Goal: Transaction & Acquisition: Purchase product/service

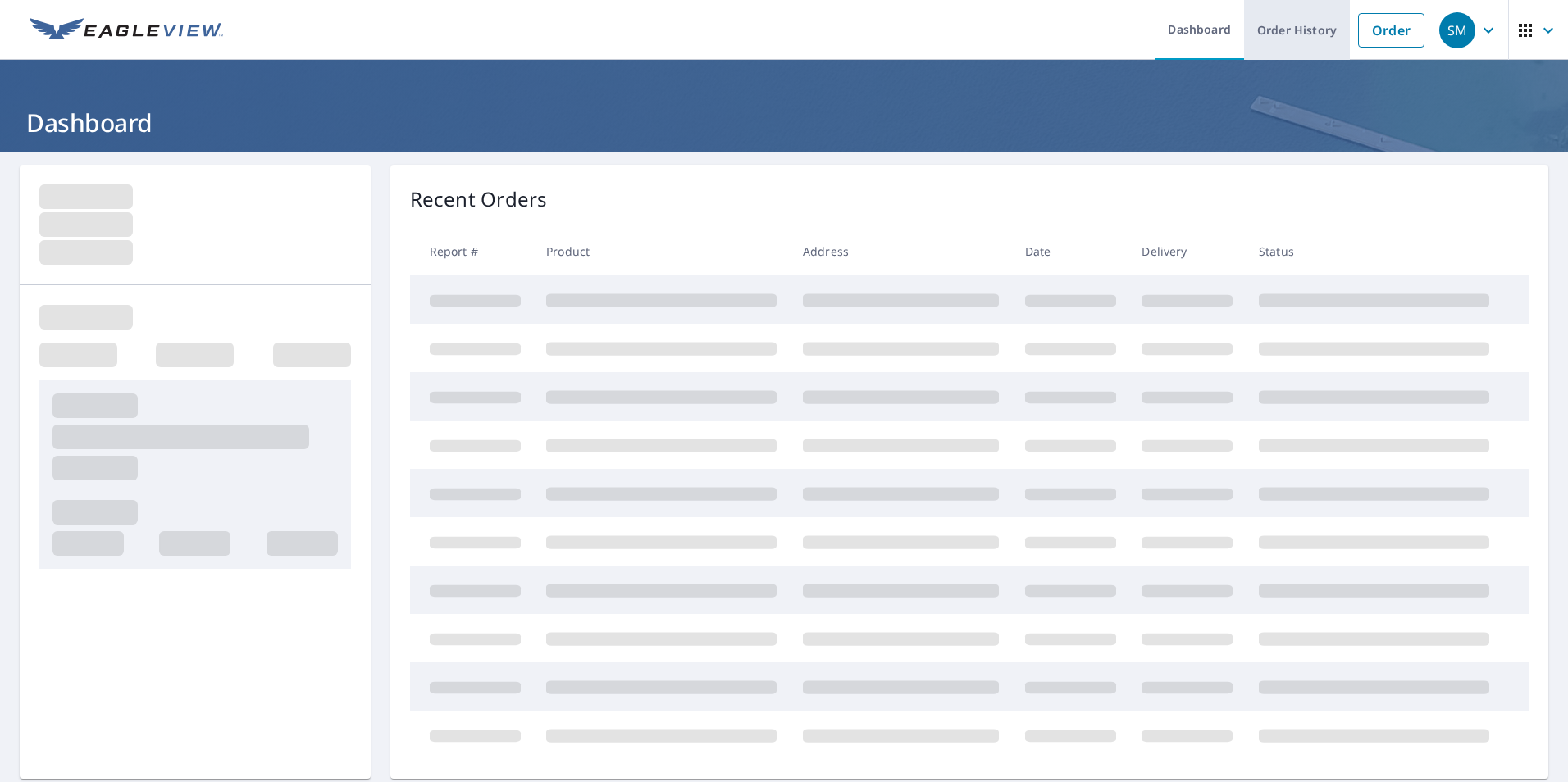
click at [1263, 34] on link "Order History" at bounding box center [1297, 30] width 106 height 60
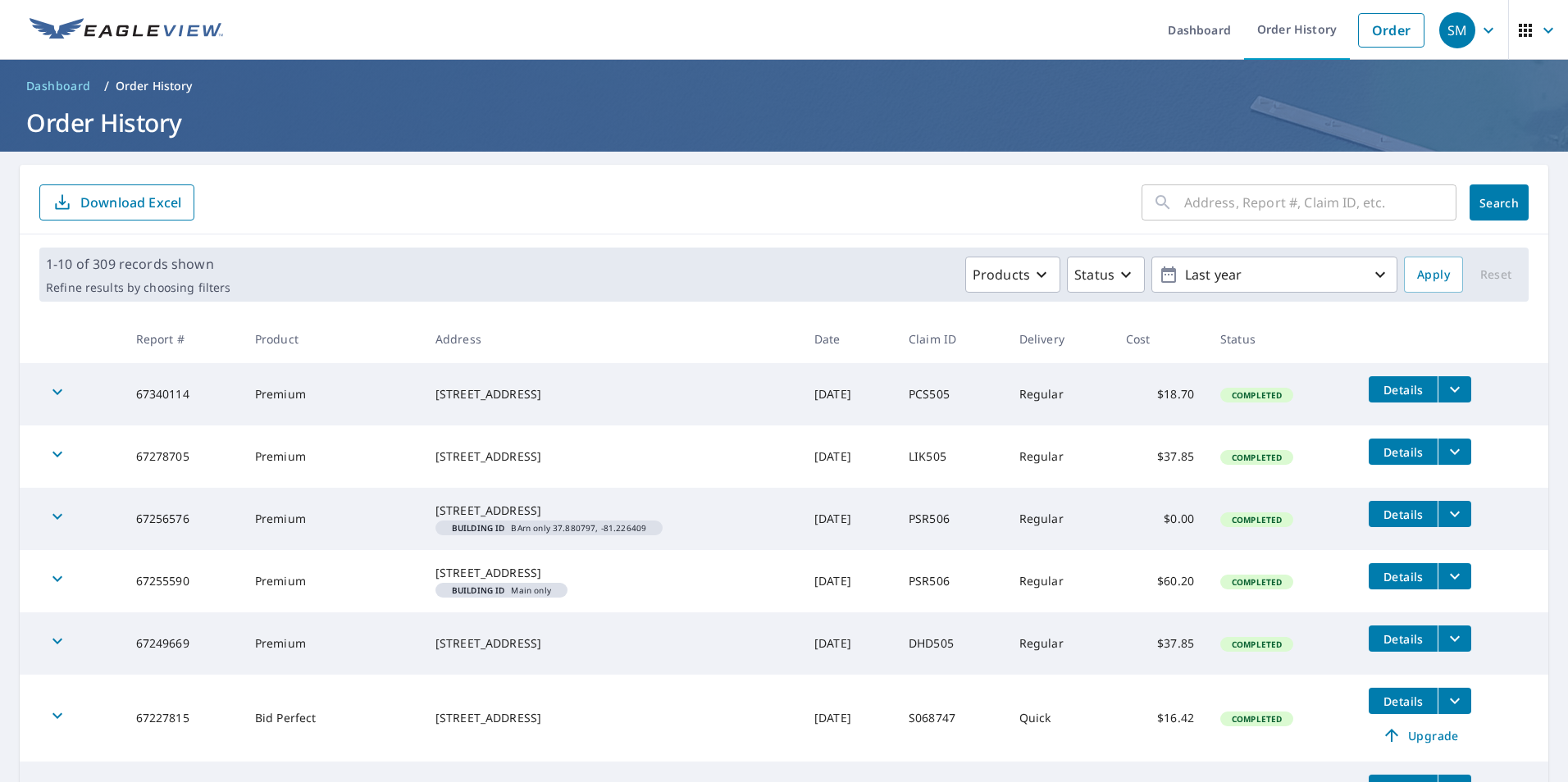
click at [152, 25] on img at bounding box center [126, 30] width 194 height 24
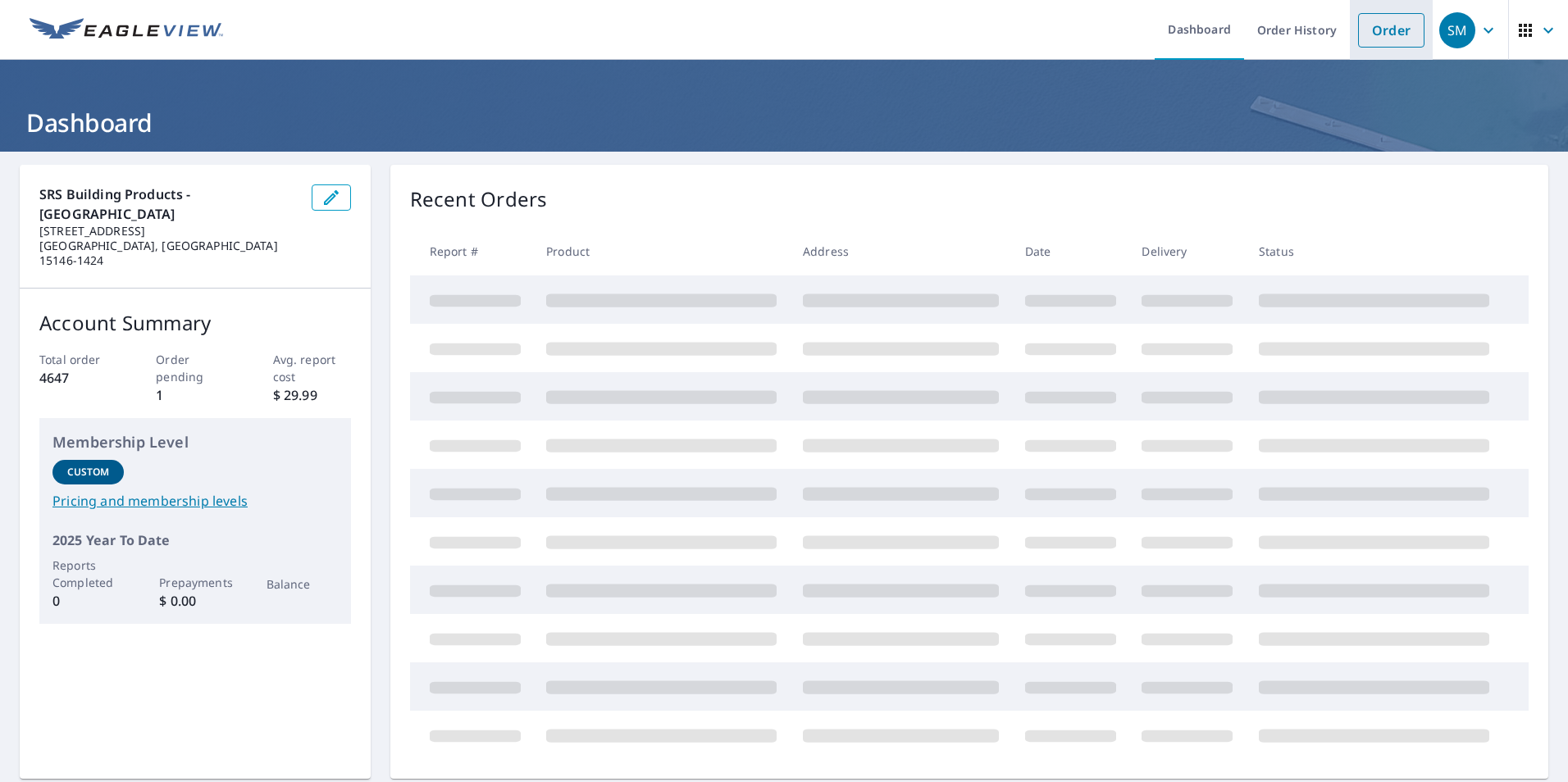
click at [1370, 34] on link "Order" at bounding box center [1391, 30] width 66 height 35
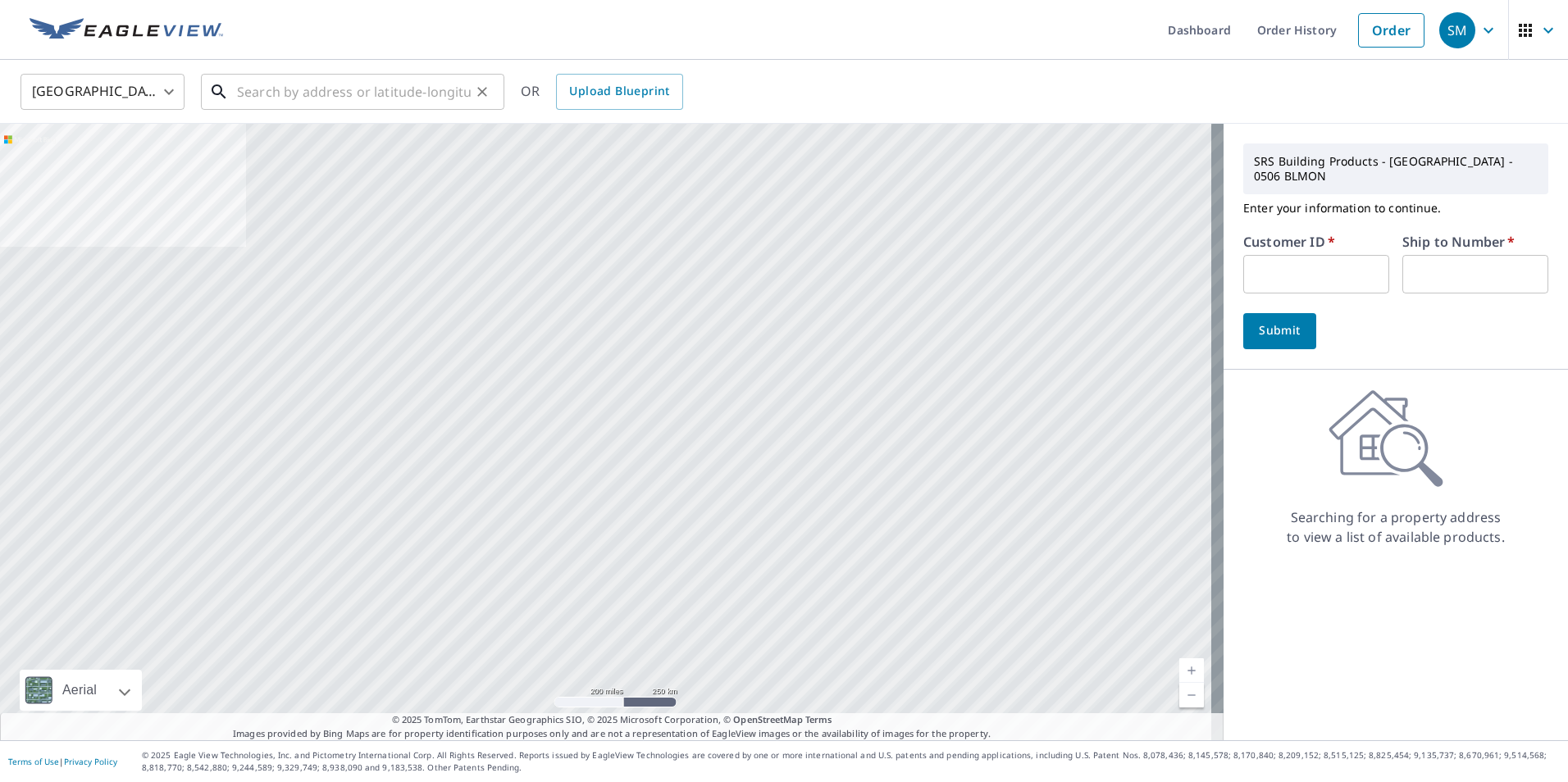
click at [373, 98] on input "text" at bounding box center [354, 91] width 234 height 46
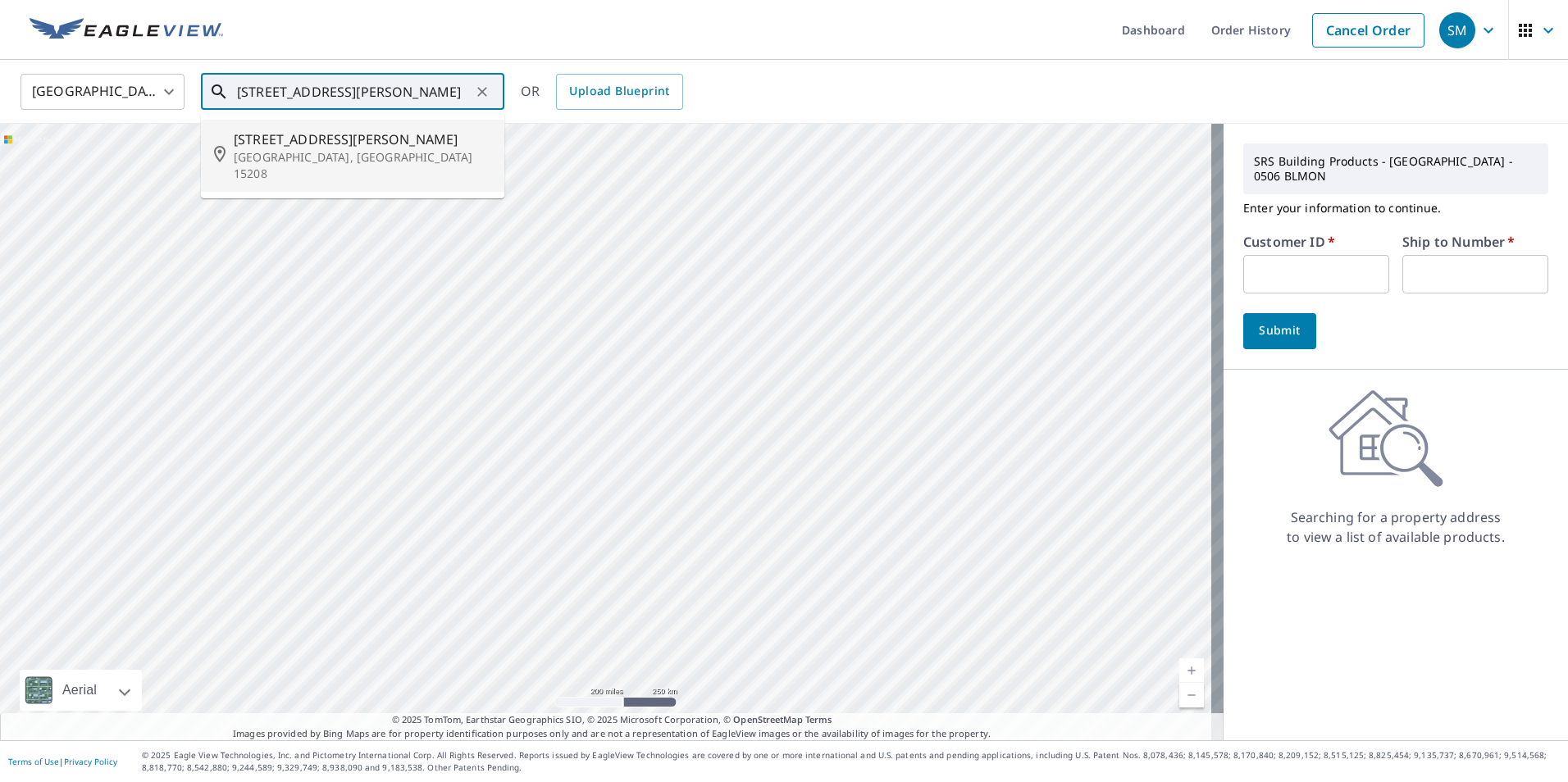
click at [336, 138] on span "[STREET_ADDRESS][PERSON_NAME]" at bounding box center [362, 139] width 257 height 20
type input "[STREET_ADDRESS][PERSON_NAME]"
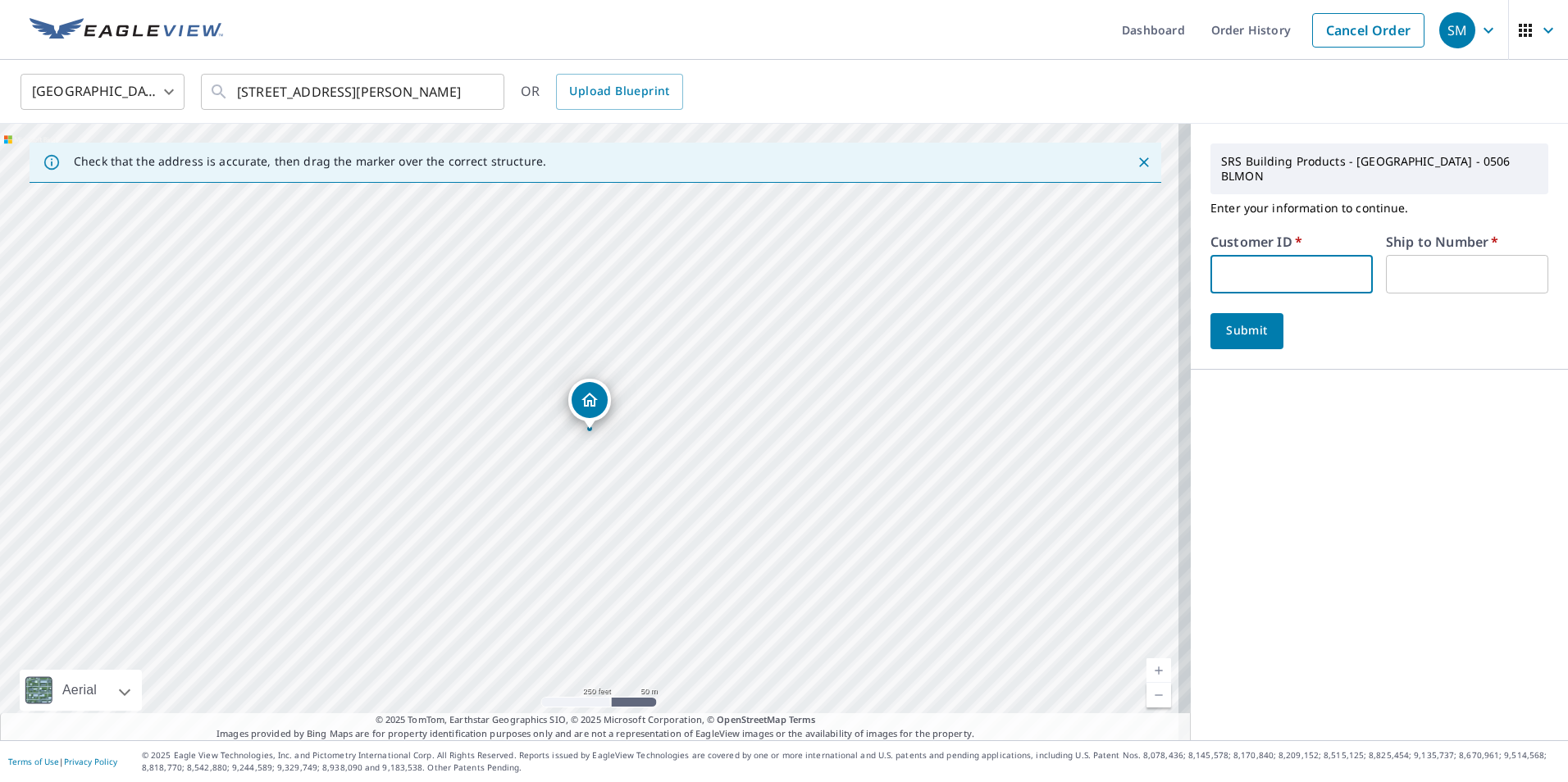
click at [1306, 259] on input "text" at bounding box center [1292, 274] width 163 height 38
type input "DHD505"
click at [1399, 261] on input "text" at bounding box center [1466, 274] width 163 height 38
type input "1"
click at [1232, 321] on span "Submit" at bounding box center [1247, 331] width 47 height 21
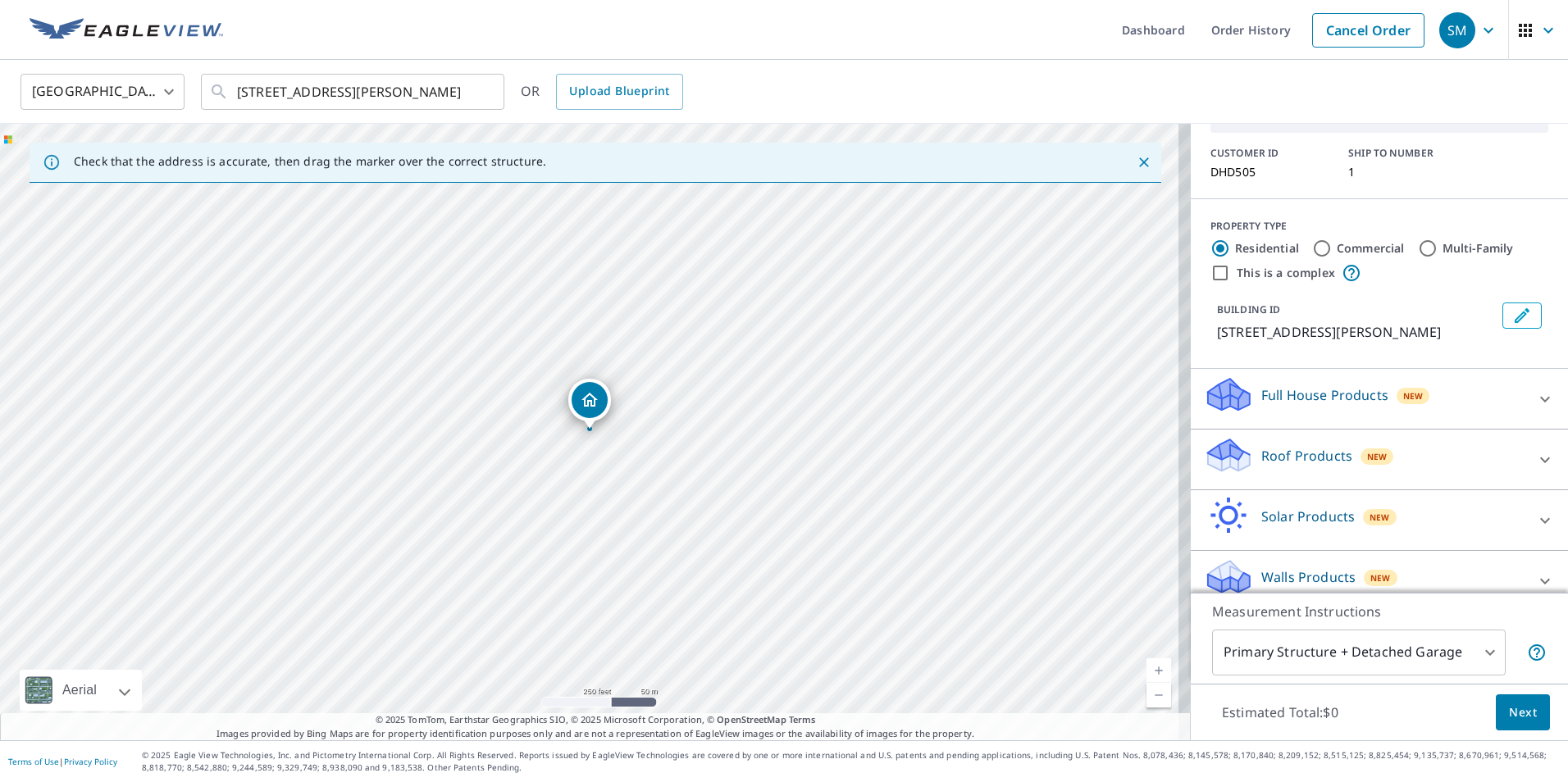
scroll to position [112, 0]
click at [1316, 442] on p "Roof Products" at bounding box center [1306, 452] width 91 height 20
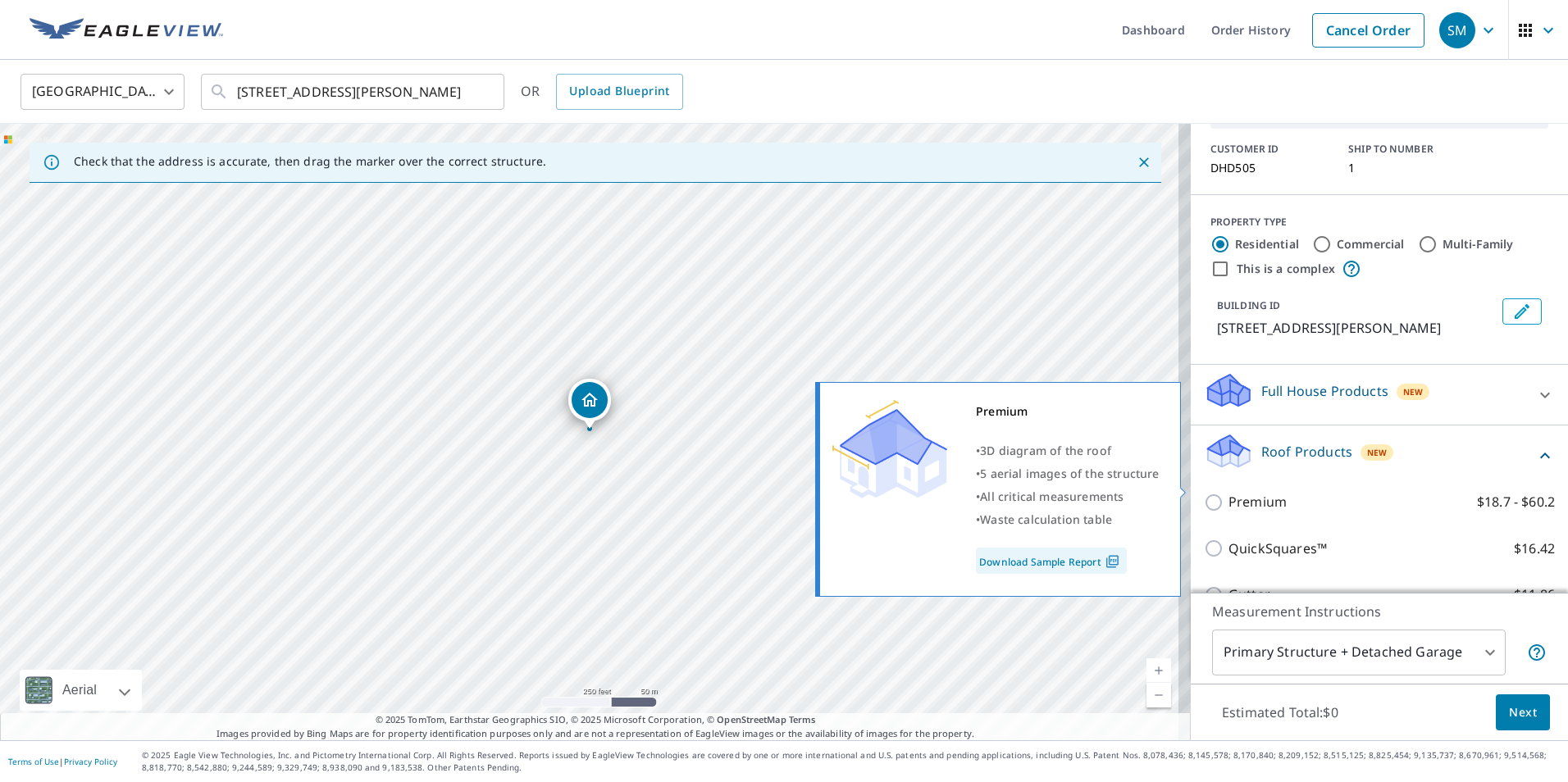
click at [1244, 492] on p "Premium" at bounding box center [1257, 502] width 58 height 21
click at [1228, 493] on input "Premium $18.7 - $60.2" at bounding box center [1216, 502] width 24 height 20
checkbox input "true"
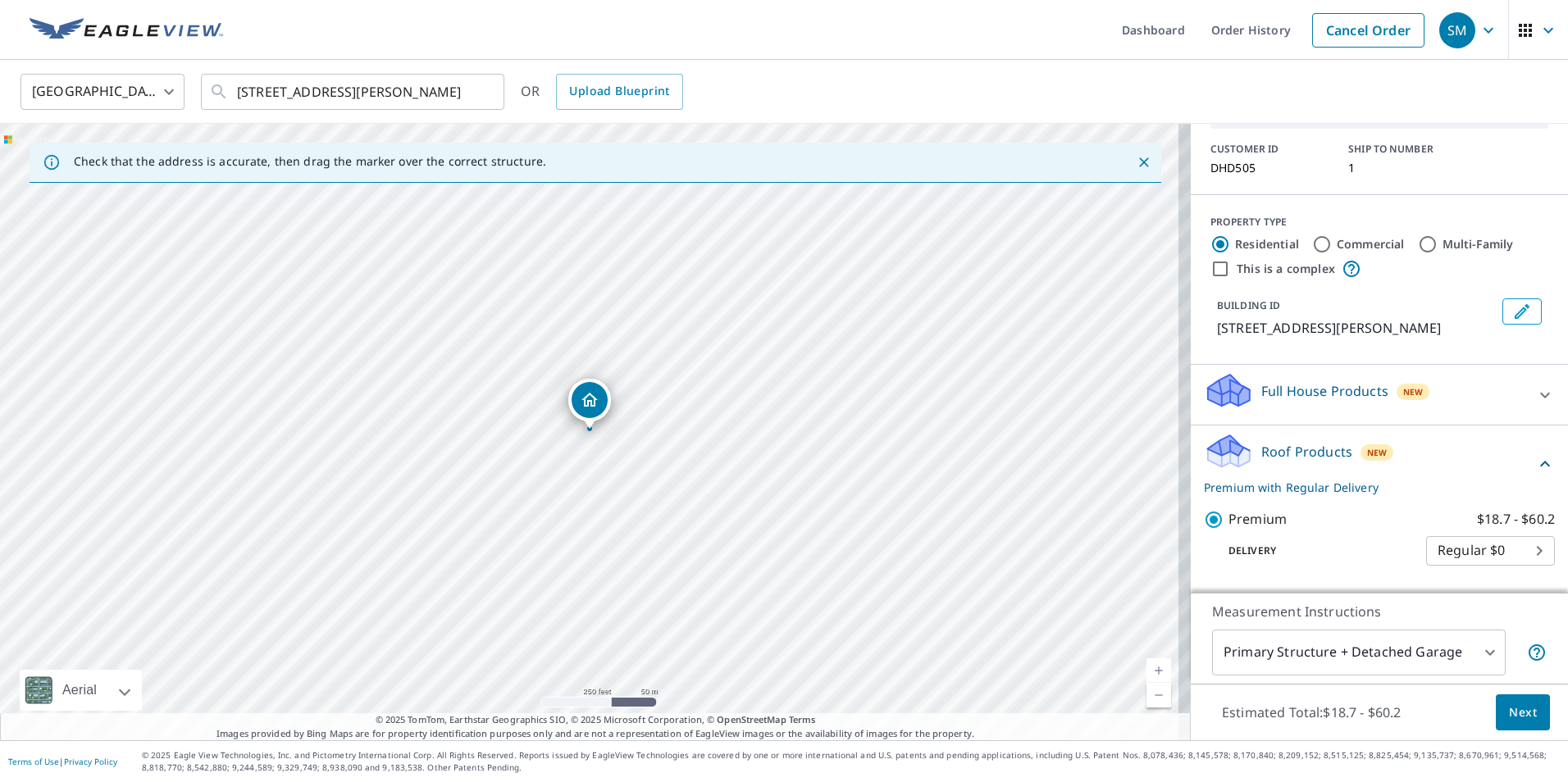
click at [1515, 712] on span "Next" at bounding box center [1523, 713] width 28 height 21
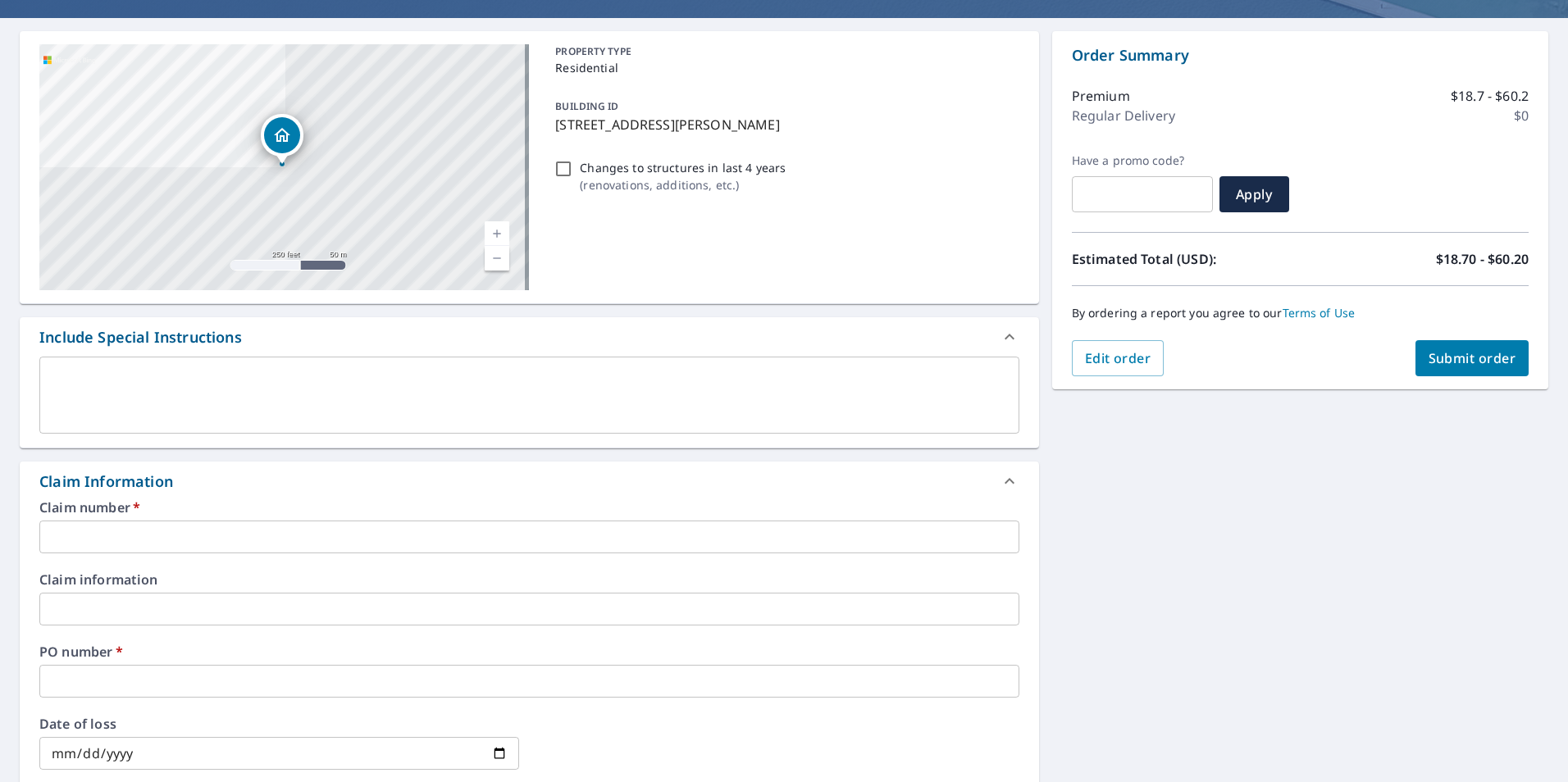
scroll to position [164, 0]
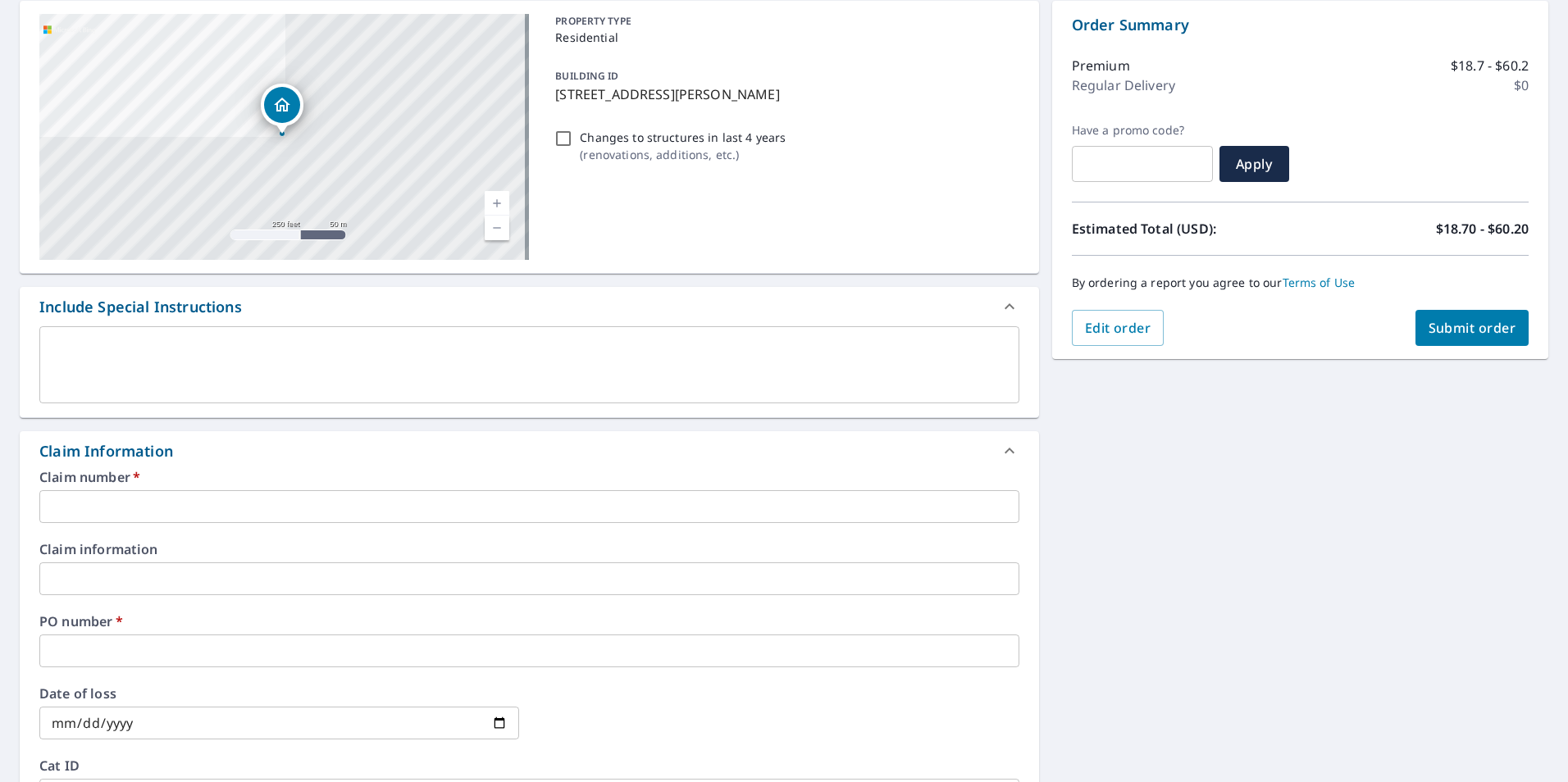
click at [363, 513] on input "text" at bounding box center [528, 507] width 980 height 33
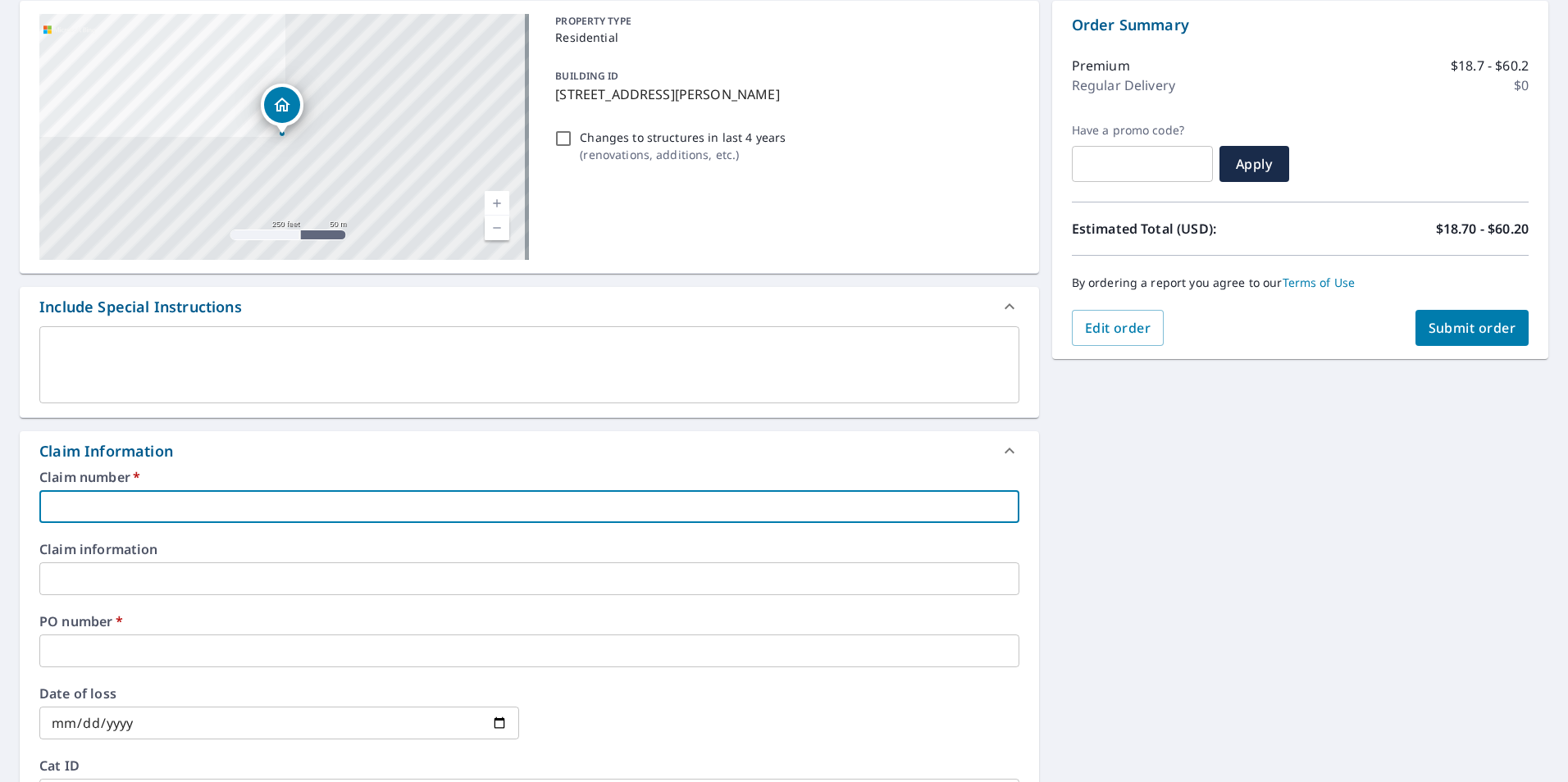
type input "D"
checkbox input "true"
type input "DH"
checkbox input "true"
type input "DHD"
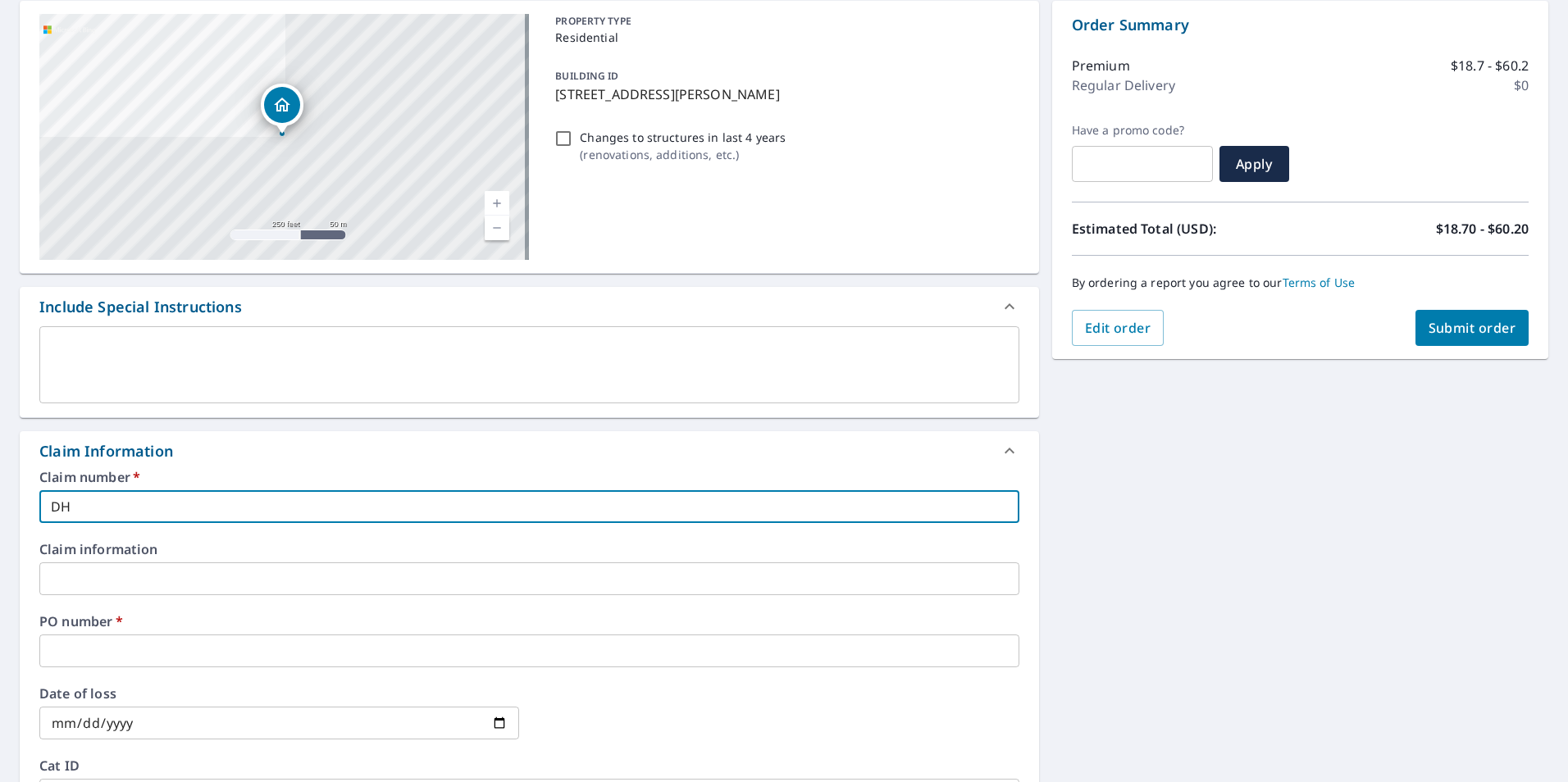
checkbox input "true"
type input "DHD5"
checkbox input "true"
type input "DHD50"
checkbox input "true"
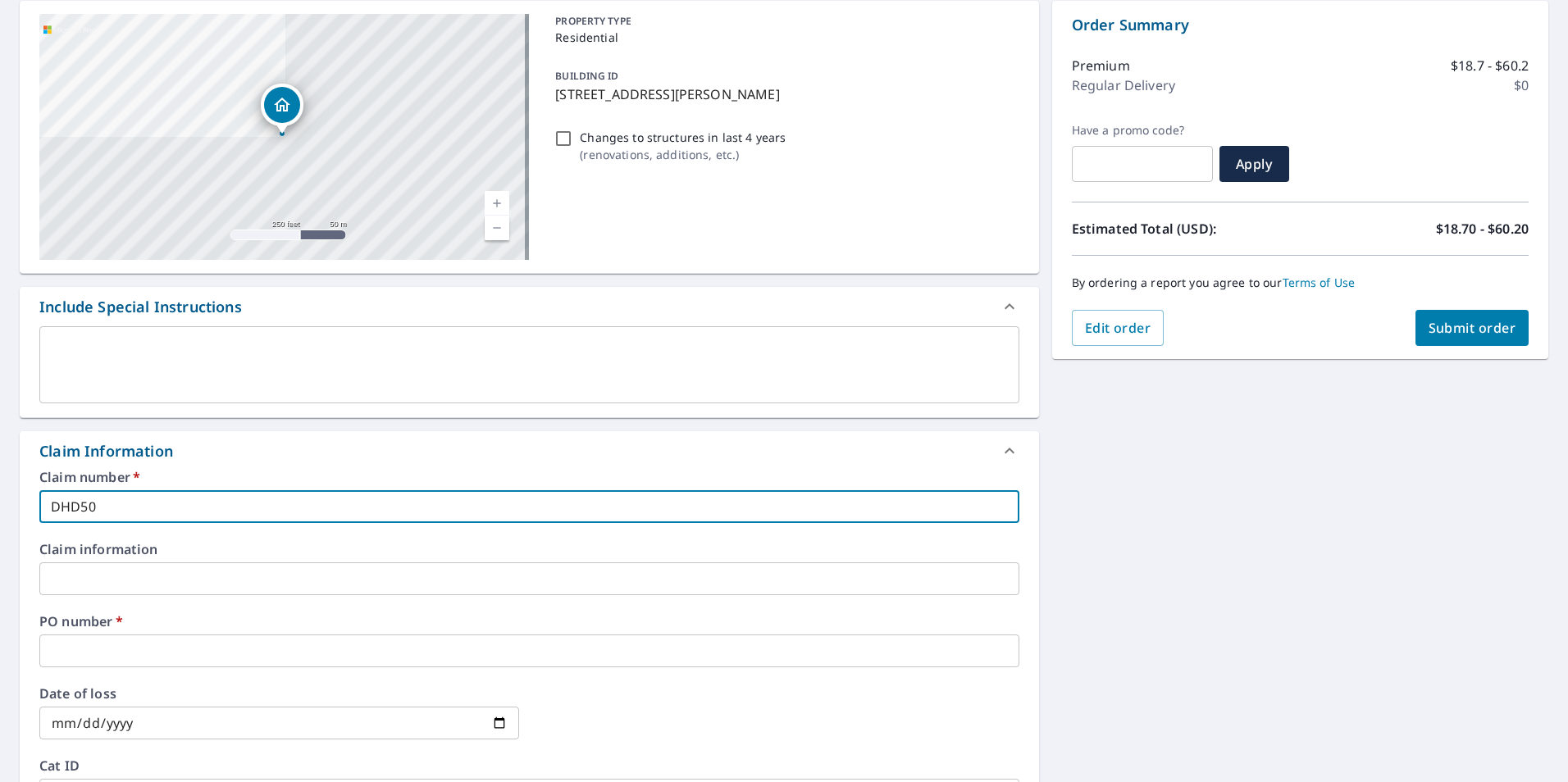
type input "DHD505"
checkbox input "true"
type input "DHD505"
click at [365, 647] on input "text" at bounding box center [528, 651] width 980 height 33
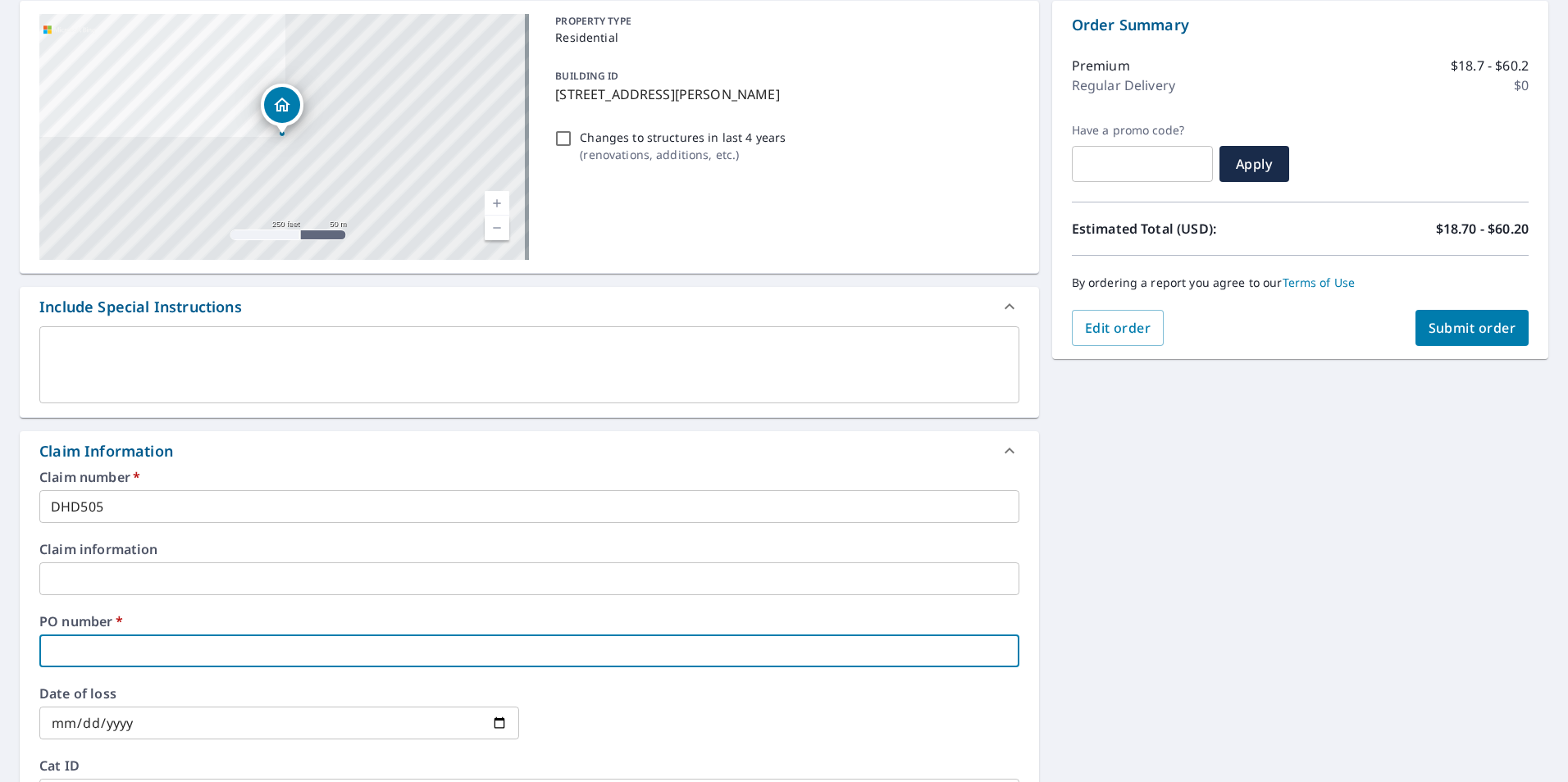
type input "6"
checkbox input "true"
type input "69"
checkbox input "true"
type input "694"
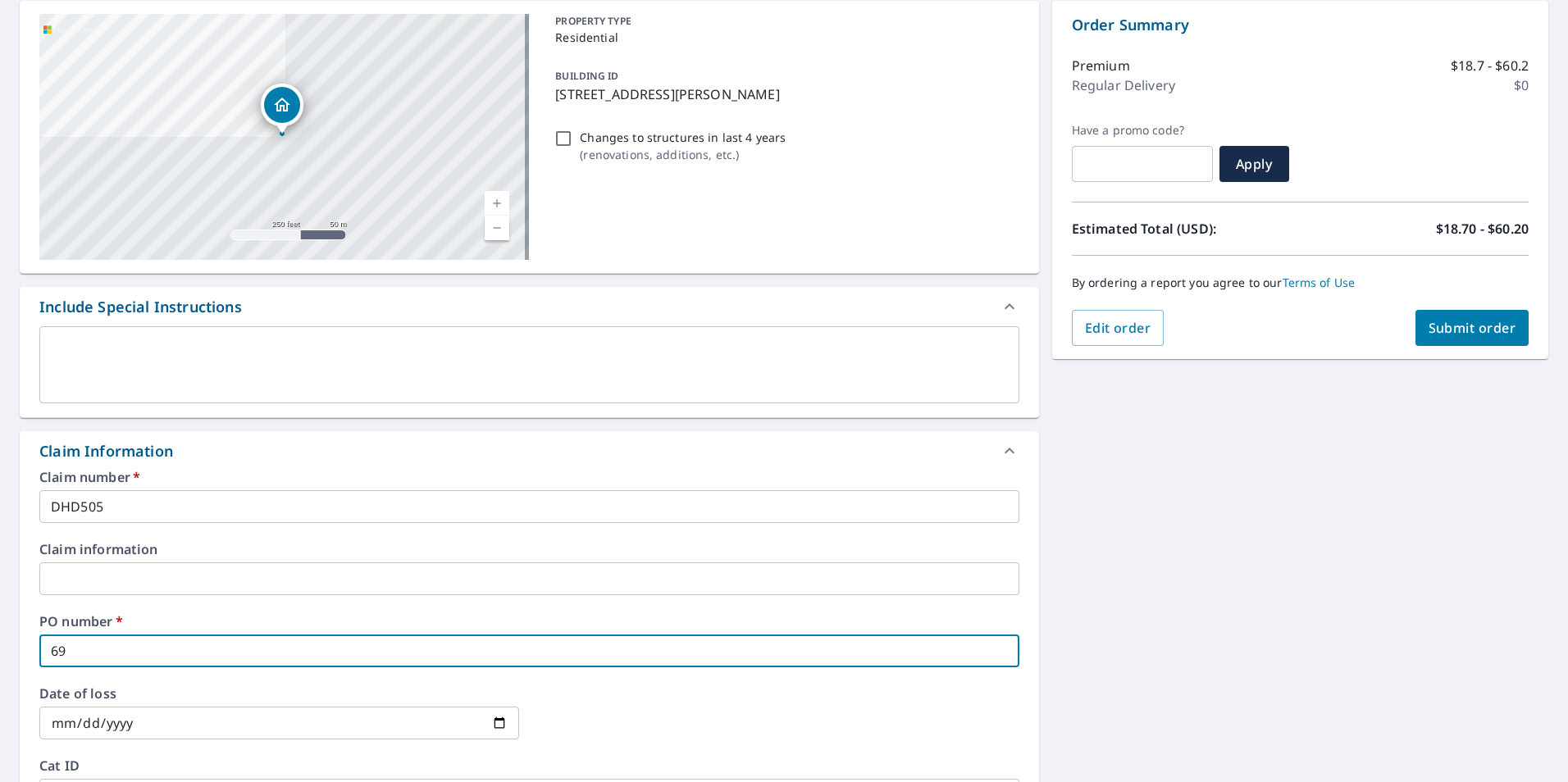
checkbox input "true"
type input "6945"
checkbox input "true"
type input "6945"
checkbox input "true"
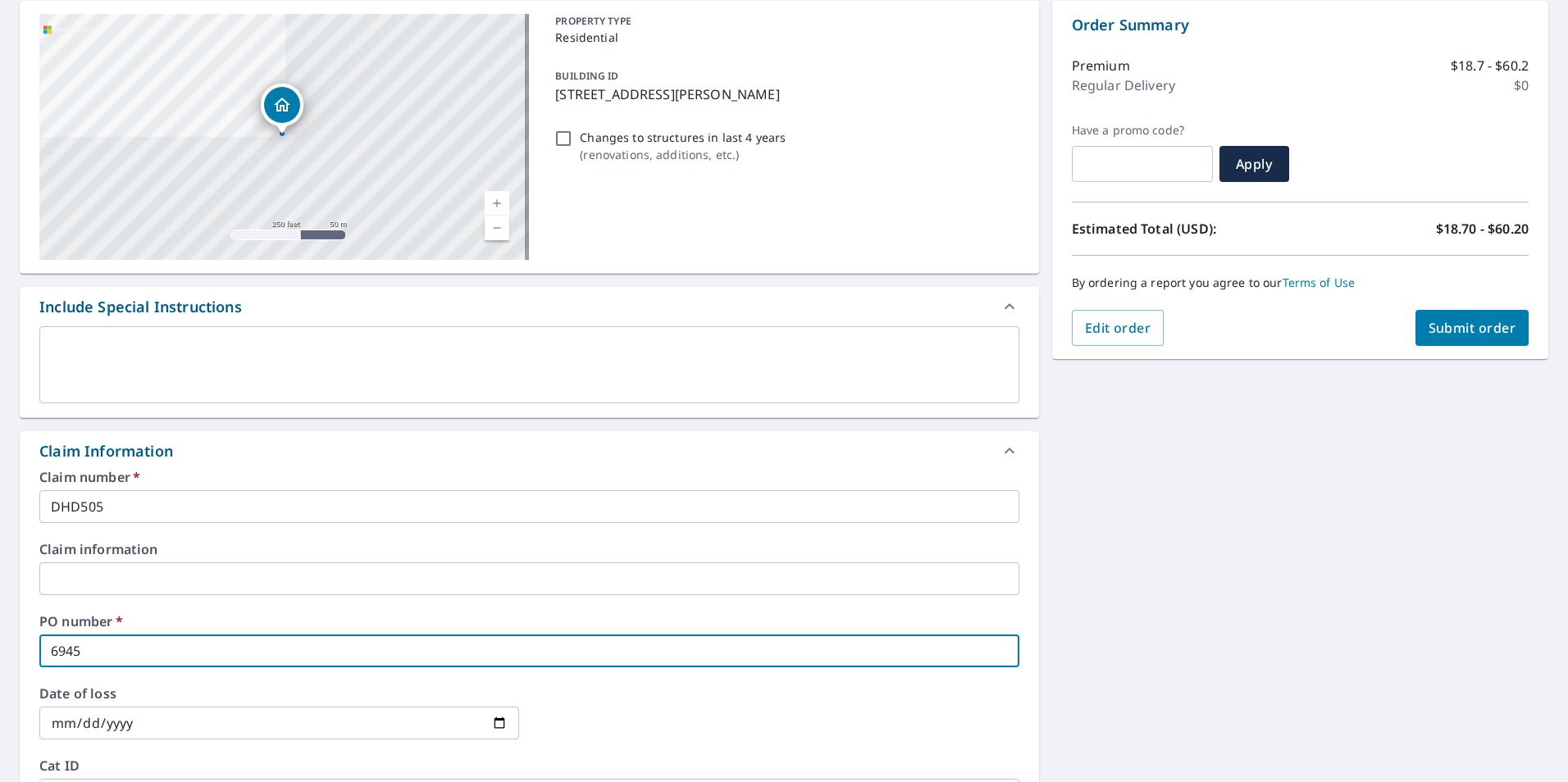
type input "6945 M"
checkbox input "true"
type input "6945 ME"
checkbox input "true"
type input "6945 MEA"
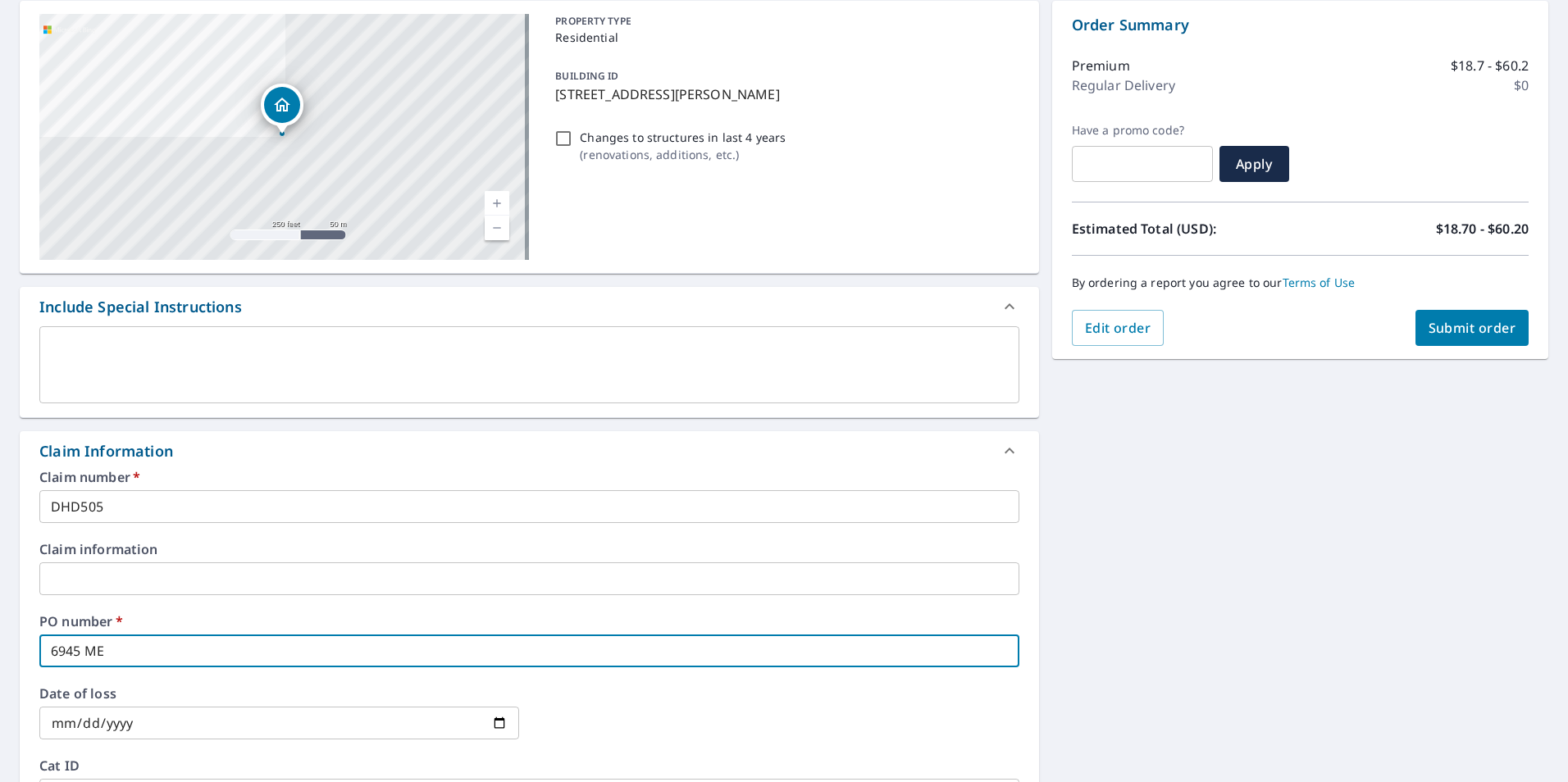
checkbox input "true"
type input "6945 [PERSON_NAME]"
checkbox input "true"
type input "6945 [PERSON_NAME]"
checkbox input "true"
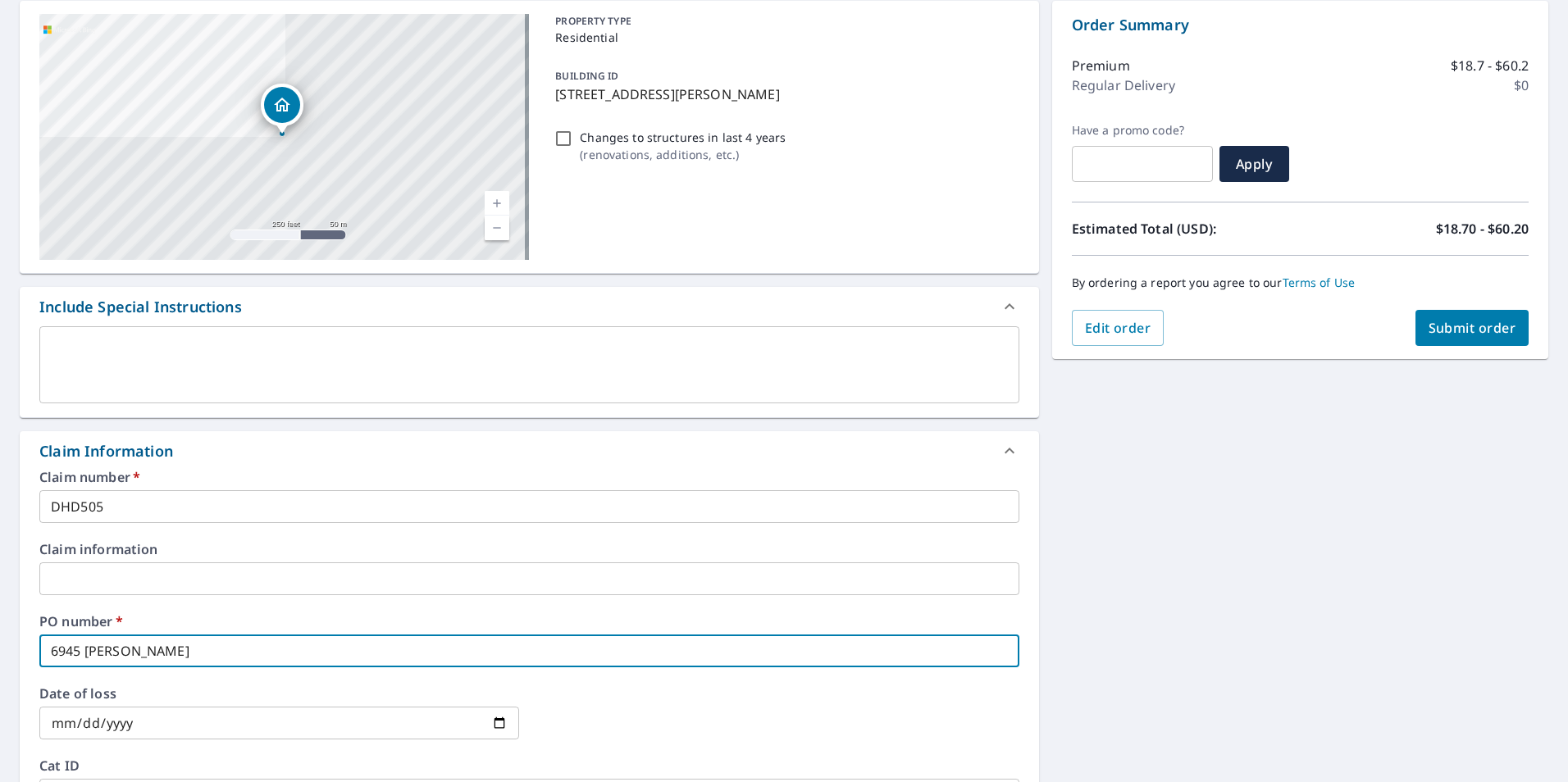
type input "6945 [PERSON_NAME]"
checkbox input "true"
type input "6945 [PERSON_NAME] S"
checkbox input "true"
type input "[STREET_ADDRESS][PERSON_NAME]"
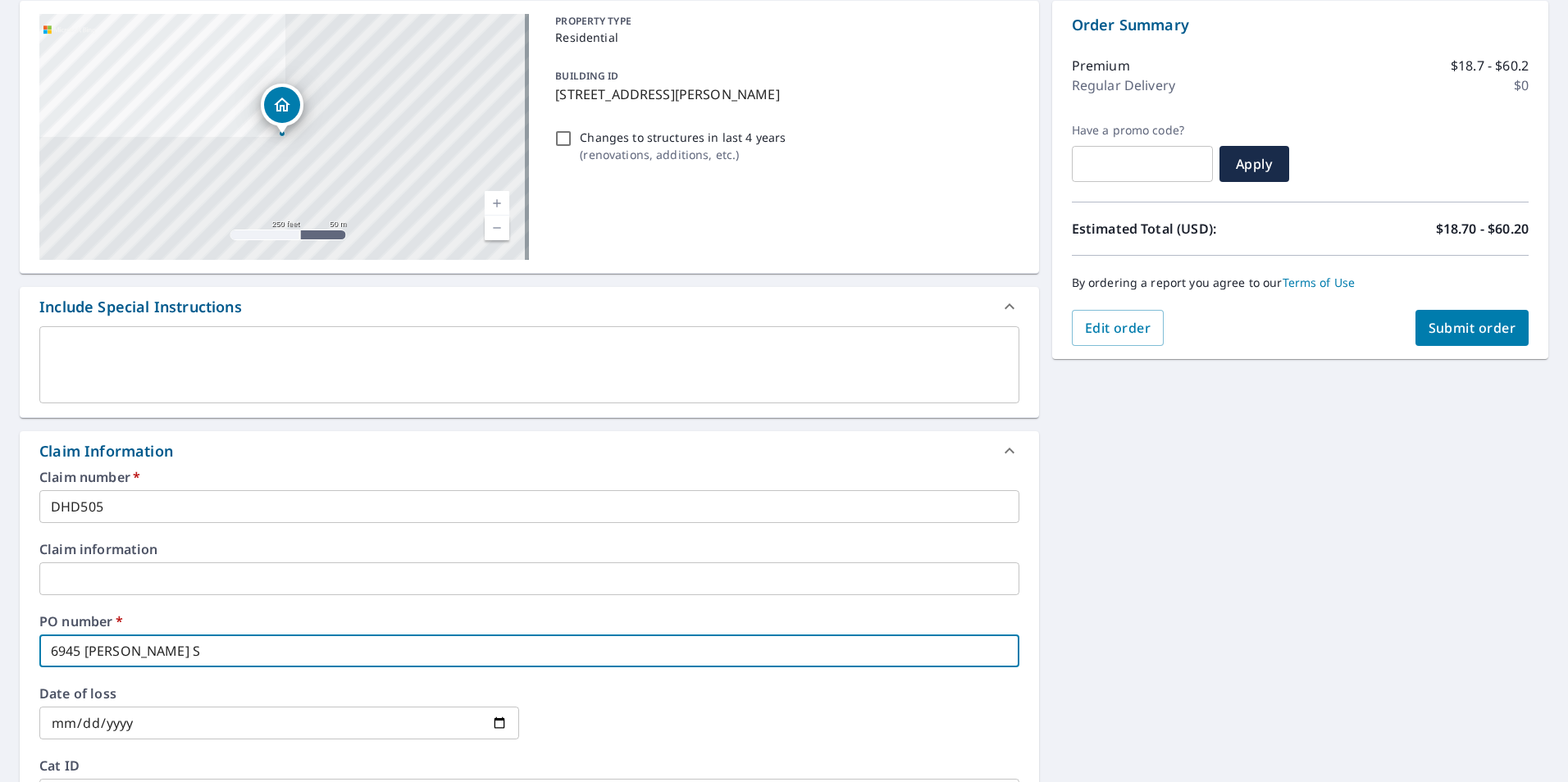
checkbox input "true"
type input "[STREET_ADDRESS][PERSON_NAME]"
checkbox input "true"
type input "[STREET_ADDRESS][PERSON_NAME]"
checkbox input "true"
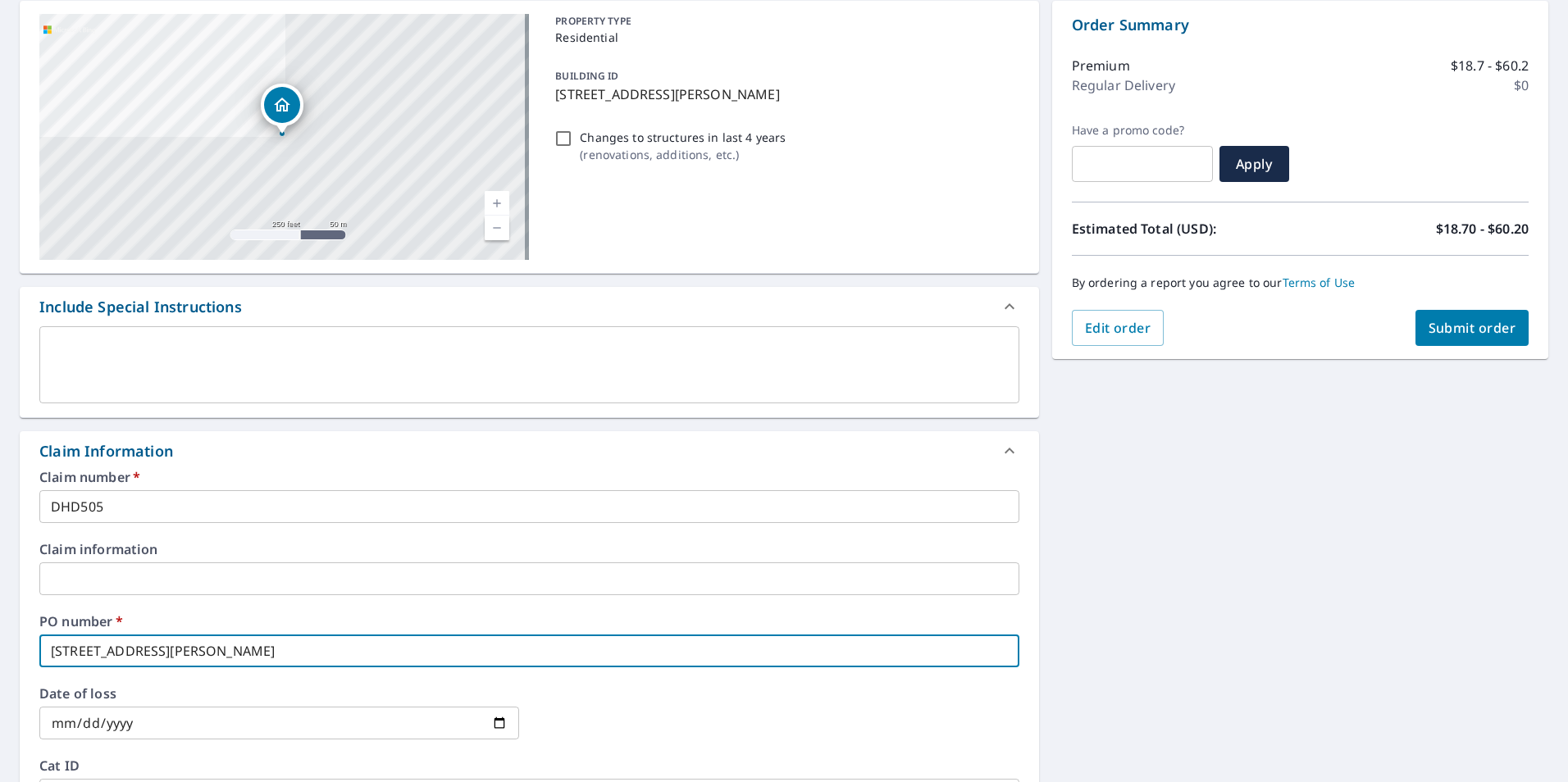
type input "[STREET_ADDRESS][PERSON_NAME]"
checkbox input "true"
type input "[STREET_ADDRESS][PERSON_NAME]"
checkbox input "true"
type input "[STREET_ADDRESS][PERSON_NAME]"
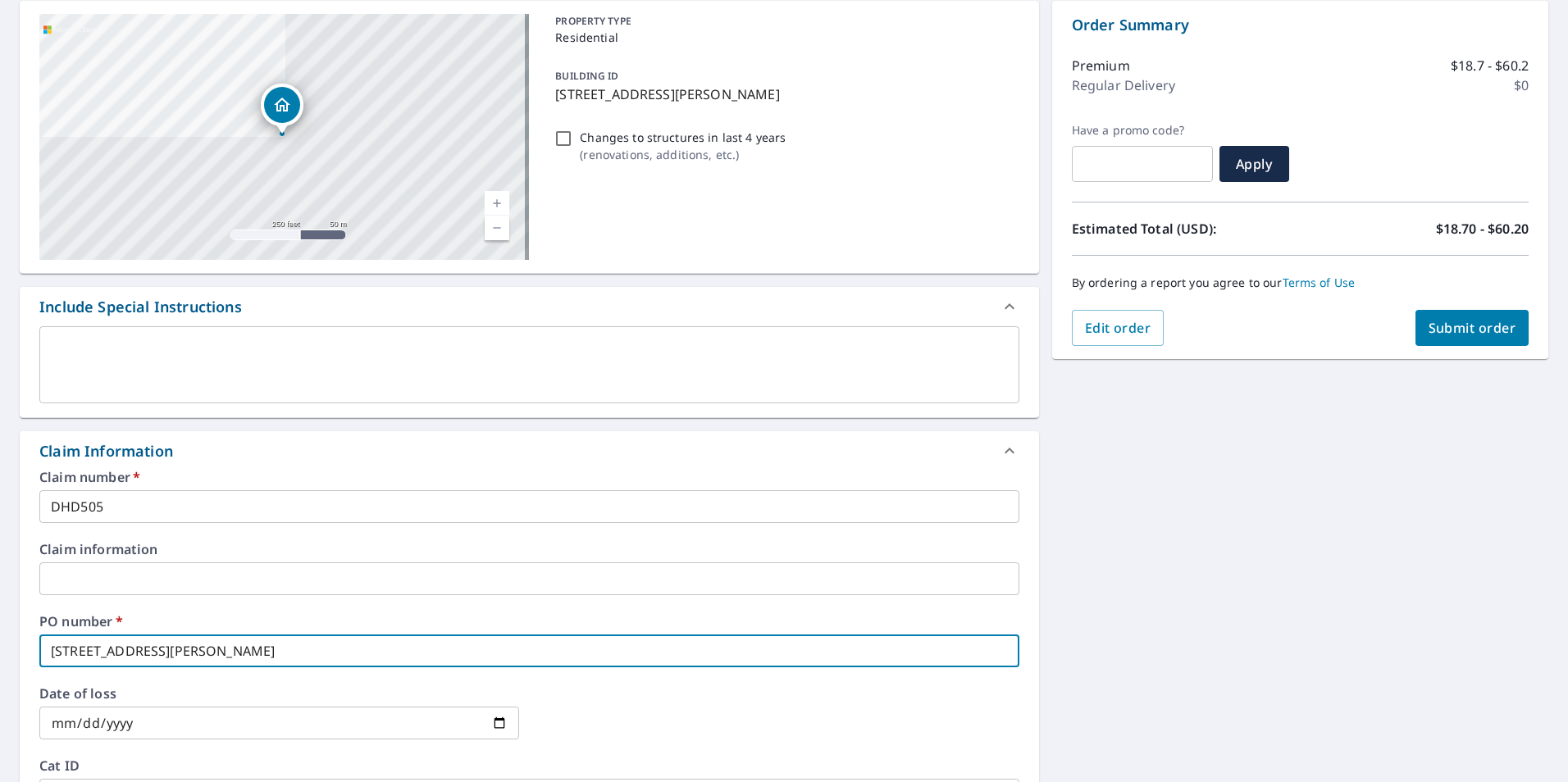
checkbox input "true"
type input "[STREET_ADDRESS][PERSON_NAME]"
checkbox input "true"
type input "[STREET_ADDRESS][PERSON_NAME]"
checkbox input "true"
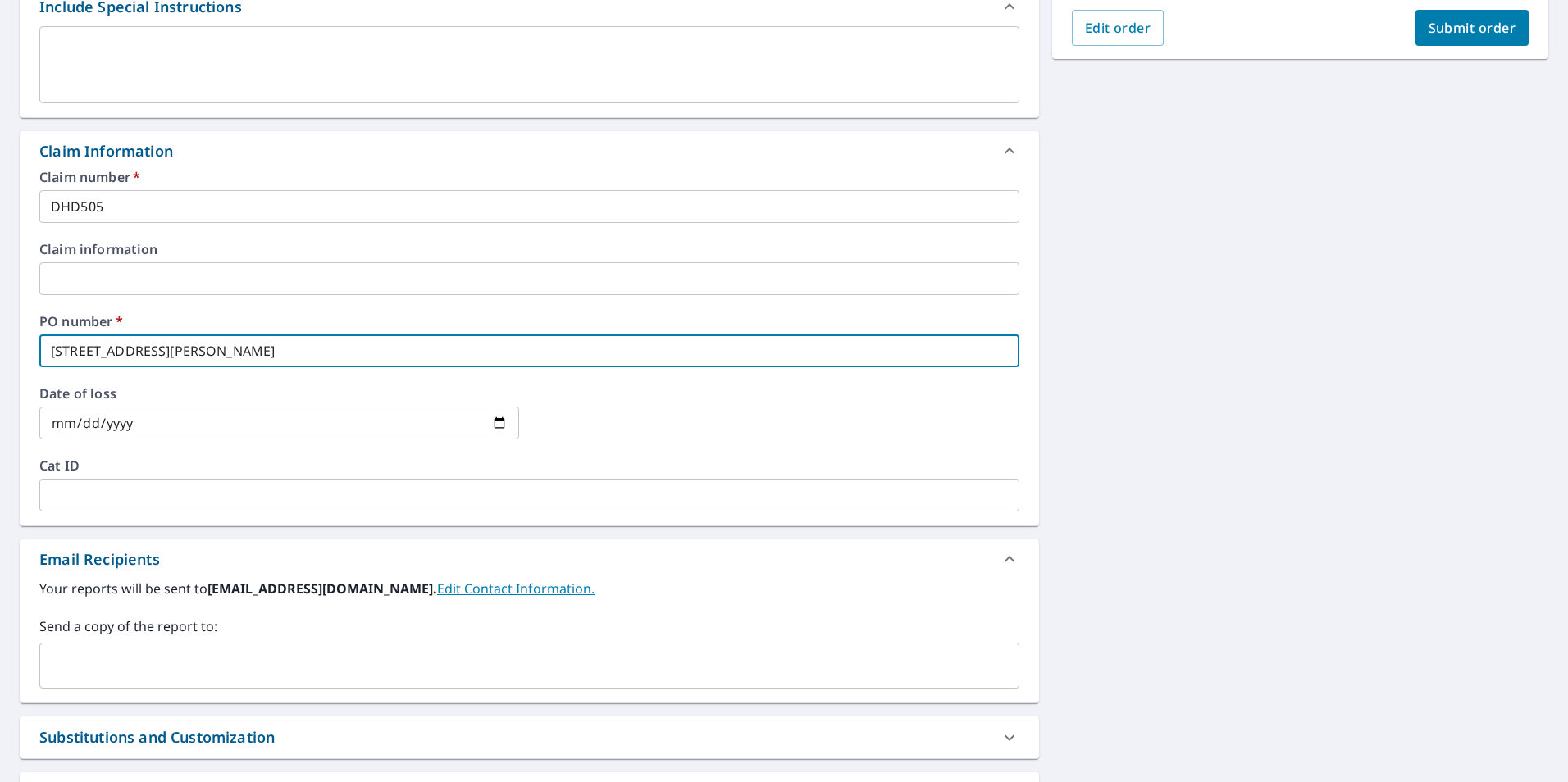
scroll to position [573, 0]
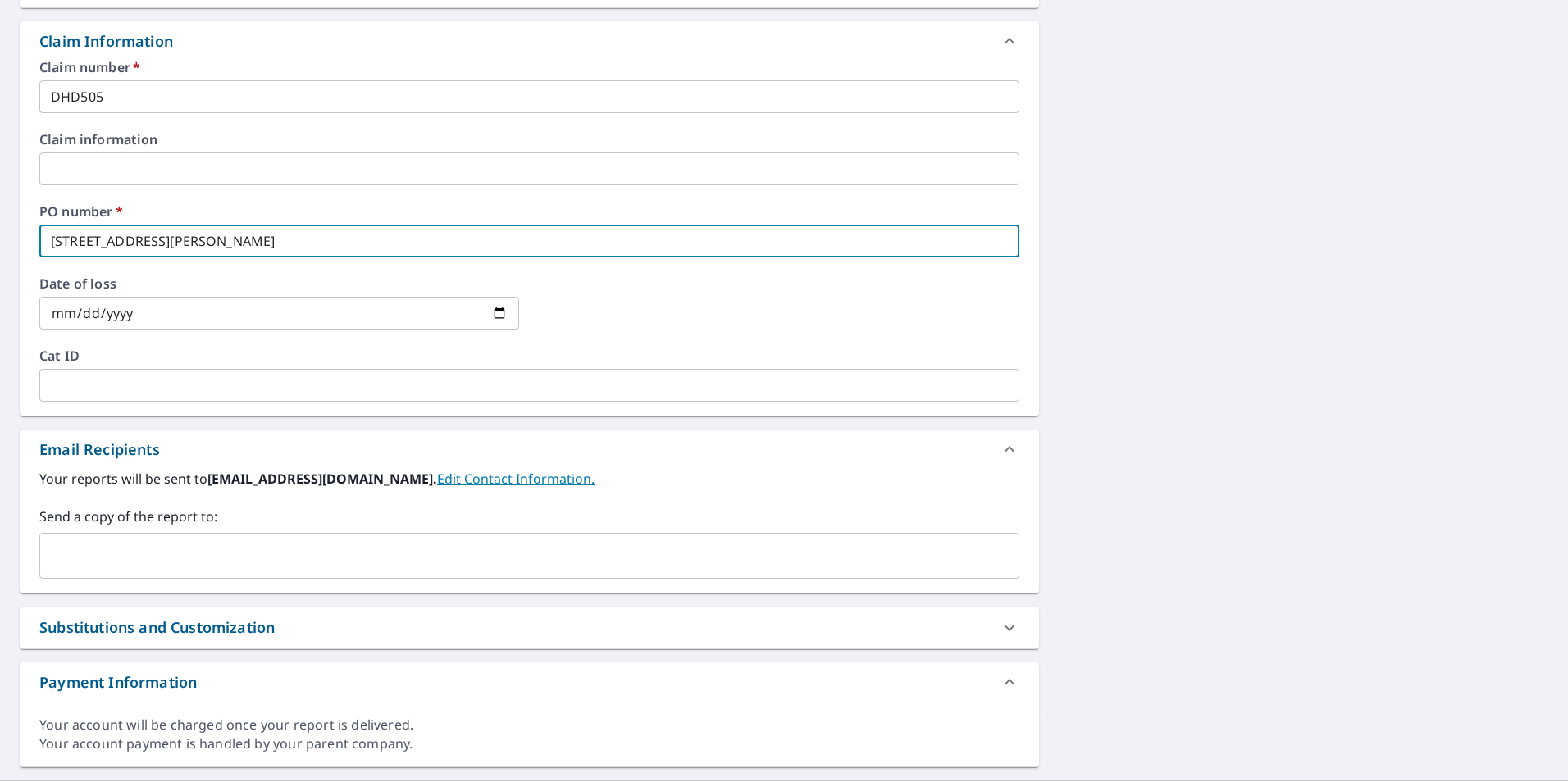
type input "[STREET_ADDRESS][PERSON_NAME]"
click at [395, 553] on input "text" at bounding box center [517, 556] width 940 height 31
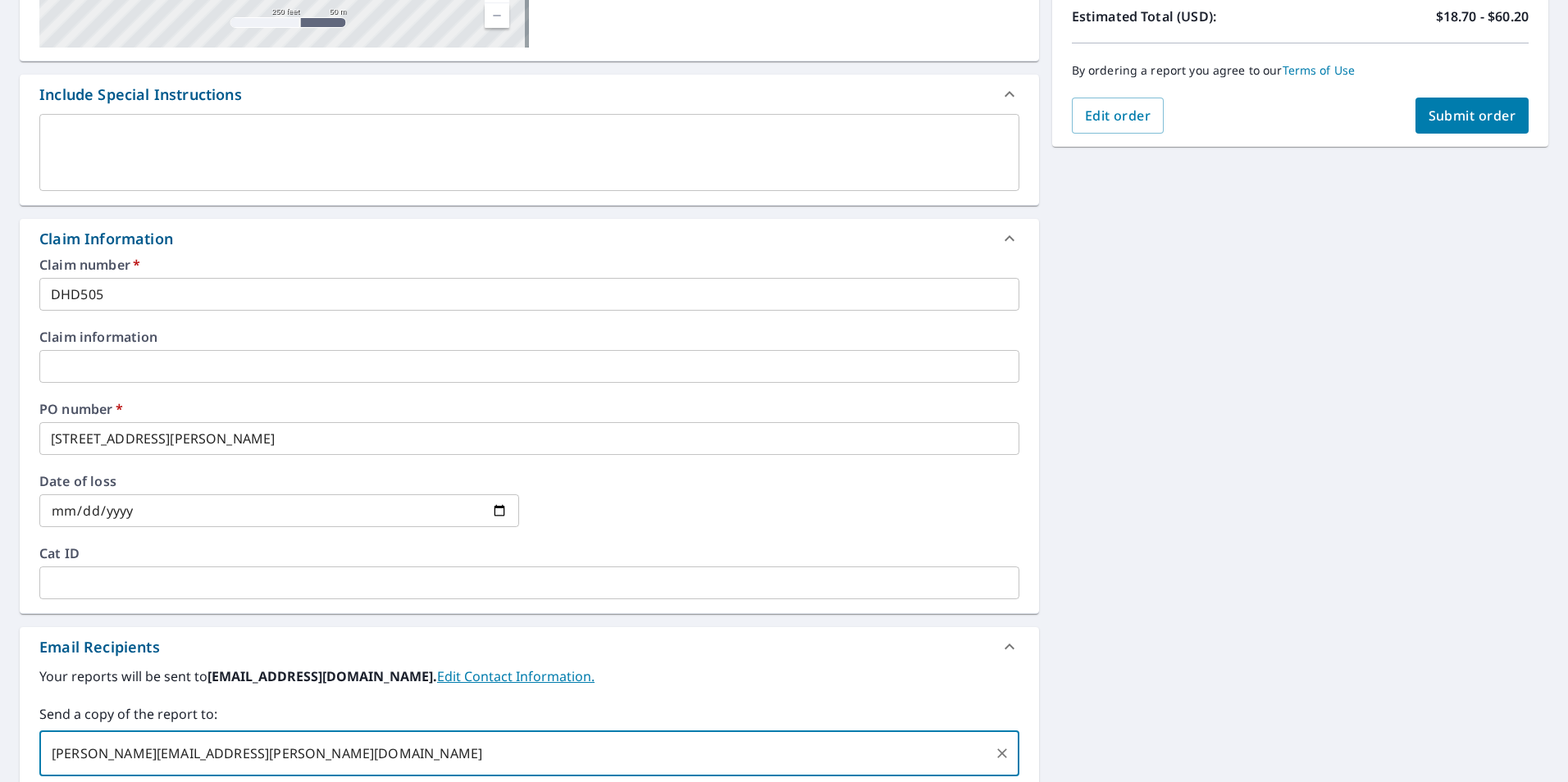
scroll to position [82, 0]
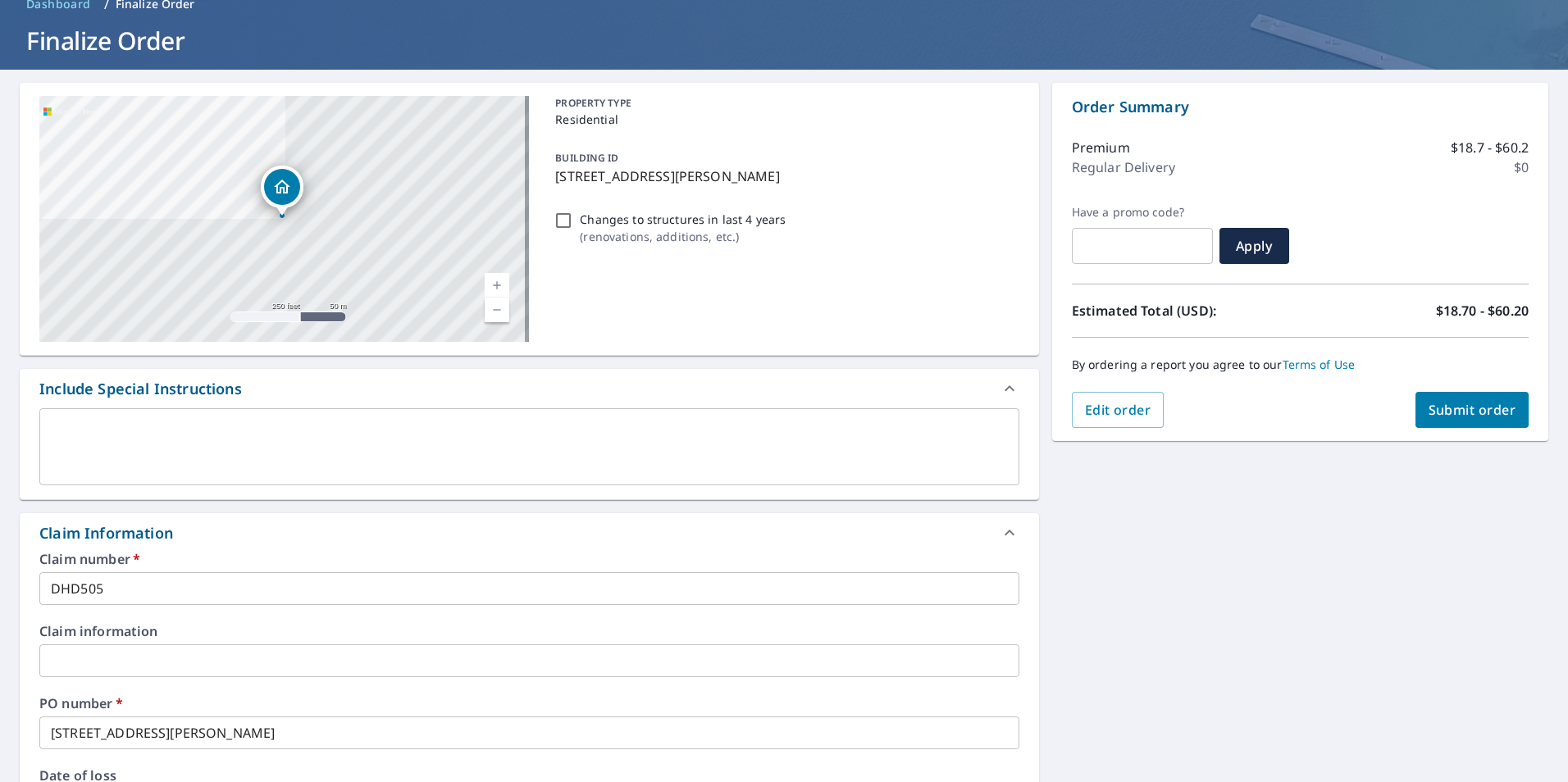
type input "[PERSON_NAME][EMAIL_ADDRESS][PERSON_NAME][DOMAIN_NAME]"
click at [1458, 413] on span "Submit order" at bounding box center [1472, 409] width 88 height 18
checkbox input "true"
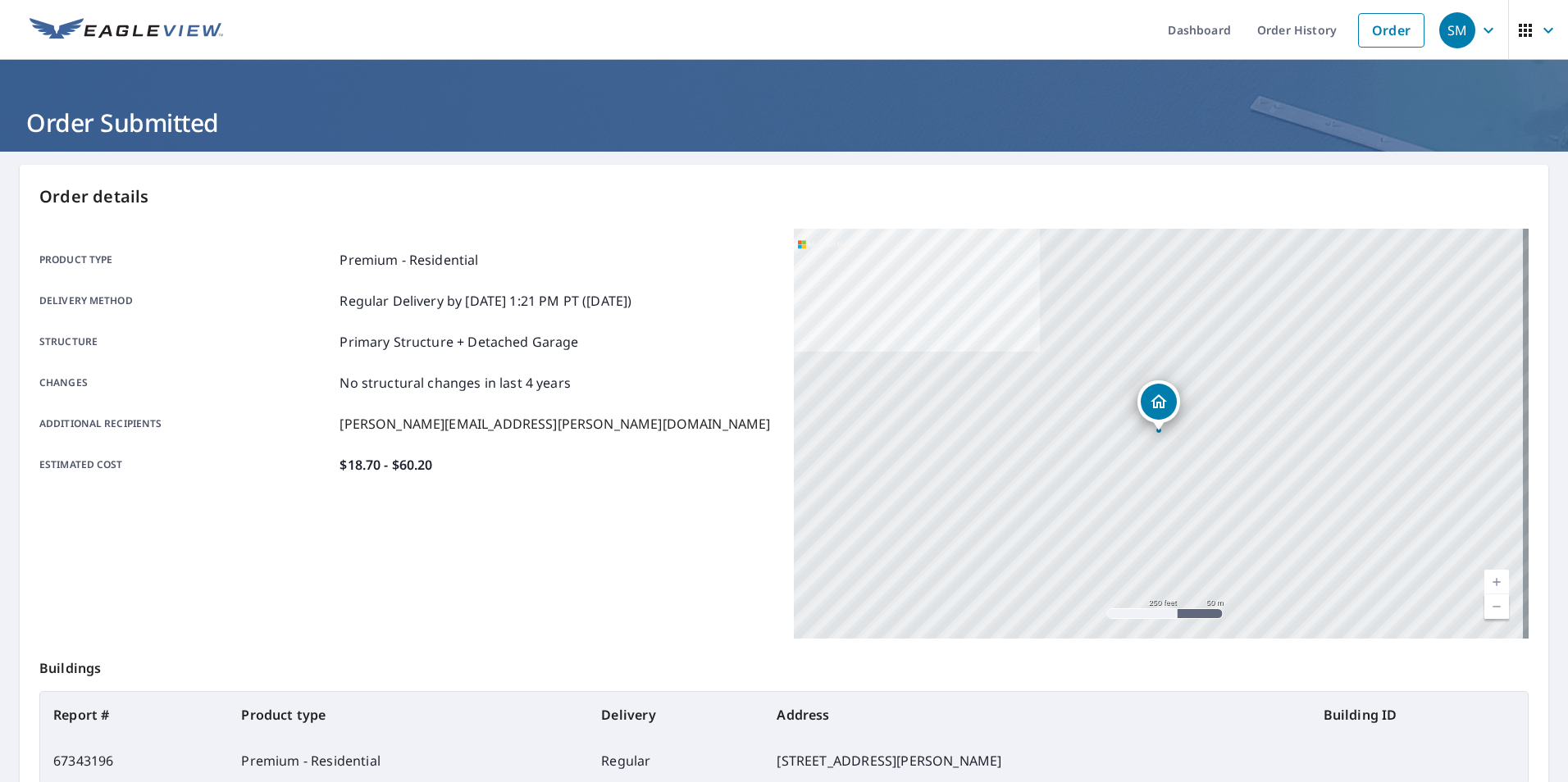
click at [1484, 30] on icon "button" at bounding box center [1488, 30] width 10 height 6
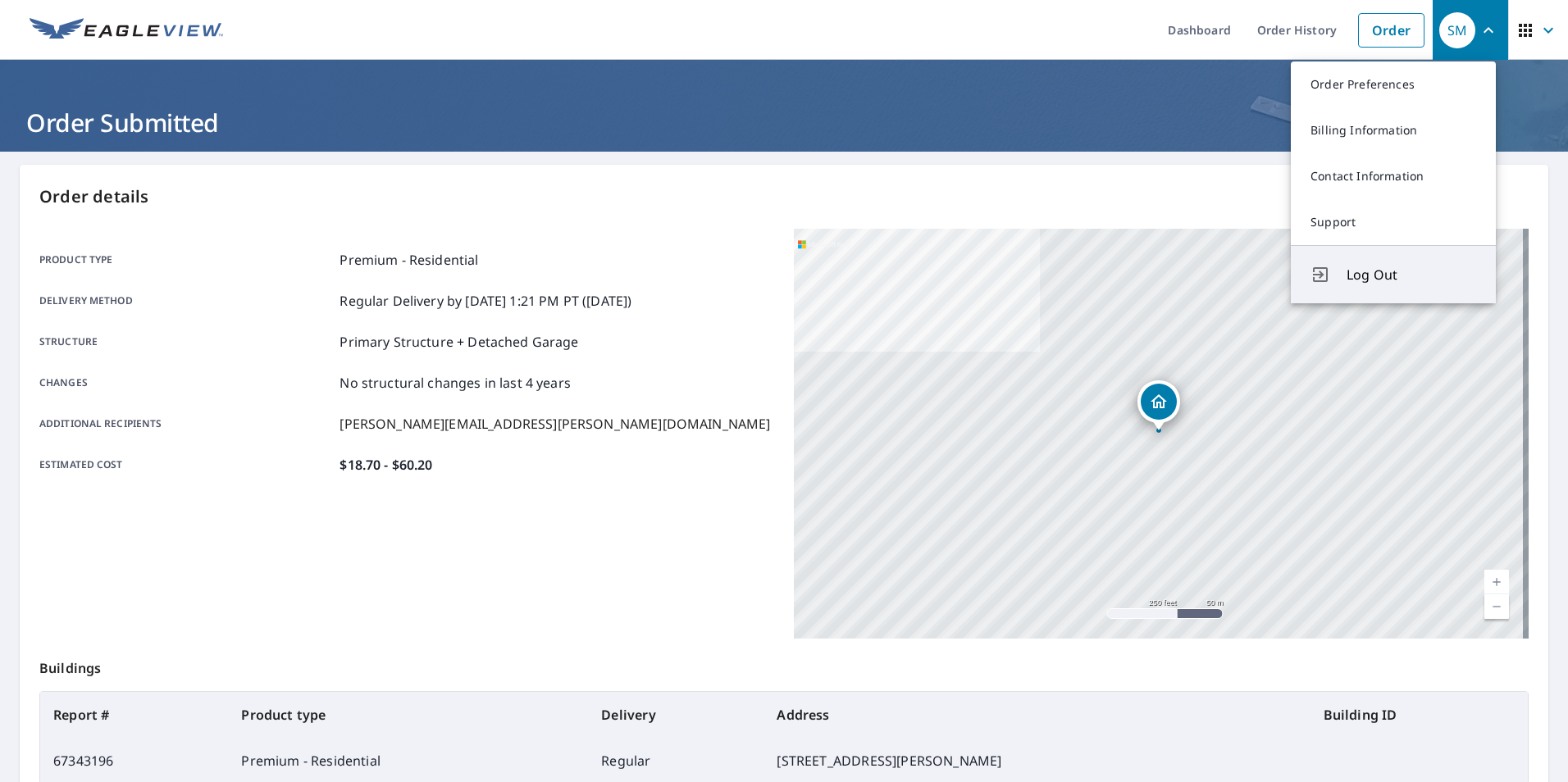
click at [1397, 275] on span "Log Out" at bounding box center [1411, 275] width 130 height 20
